Goal: Transaction & Acquisition: Purchase product/service

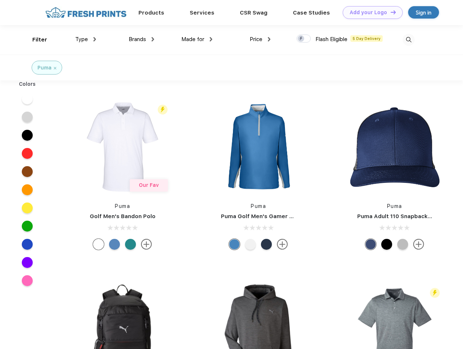
click at [370, 12] on link "Add your Logo Design Tool" at bounding box center [373, 12] width 60 height 13
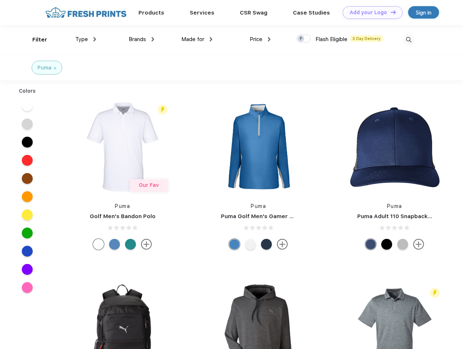
click at [0, 0] on div "Design Tool" at bounding box center [0, 0] width 0 height 0
click at [390, 12] on link "Add your Logo Design Tool" at bounding box center [373, 12] width 60 height 13
click at [35, 40] on div "Filter" at bounding box center [39, 40] width 15 height 8
click at [86, 39] on span "Type" at bounding box center [81, 39] width 13 height 7
click at [141, 39] on span "Brands" at bounding box center [137, 39] width 17 height 7
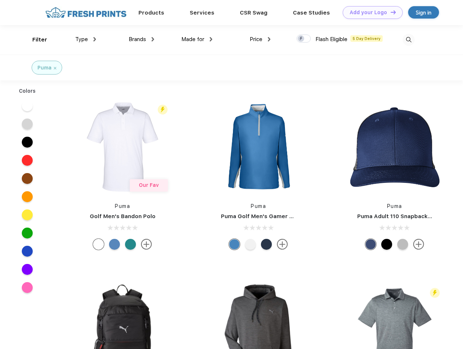
click at [197, 39] on span "Made for" at bounding box center [192, 39] width 23 height 7
click at [260, 39] on span "Price" at bounding box center [256, 39] width 13 height 7
click at [304, 39] on div at bounding box center [303, 39] width 14 height 8
click at [301, 39] on input "checkbox" at bounding box center [298, 36] width 5 height 5
click at [408, 40] on img at bounding box center [408, 40] width 12 height 12
